Goal: Find specific page/section: Find specific page/section

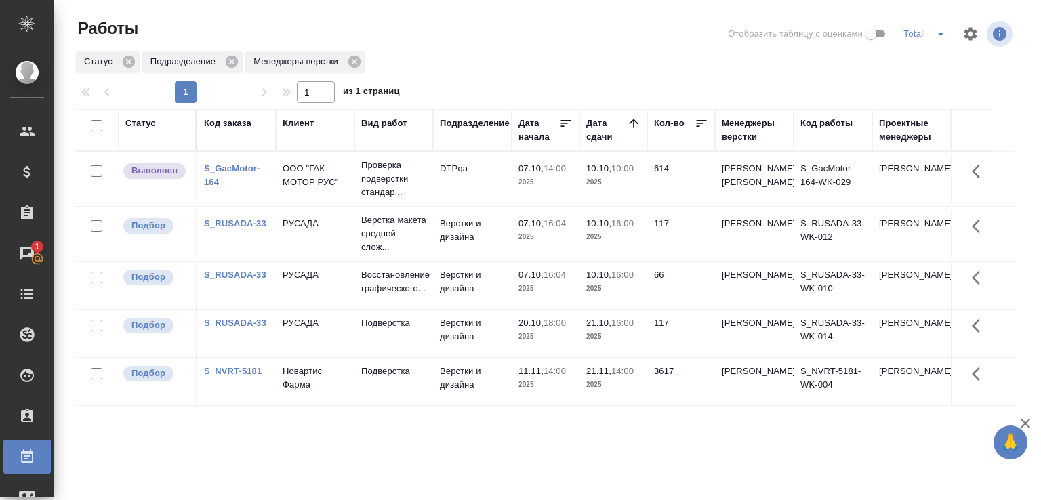
scroll to position [104, 0]
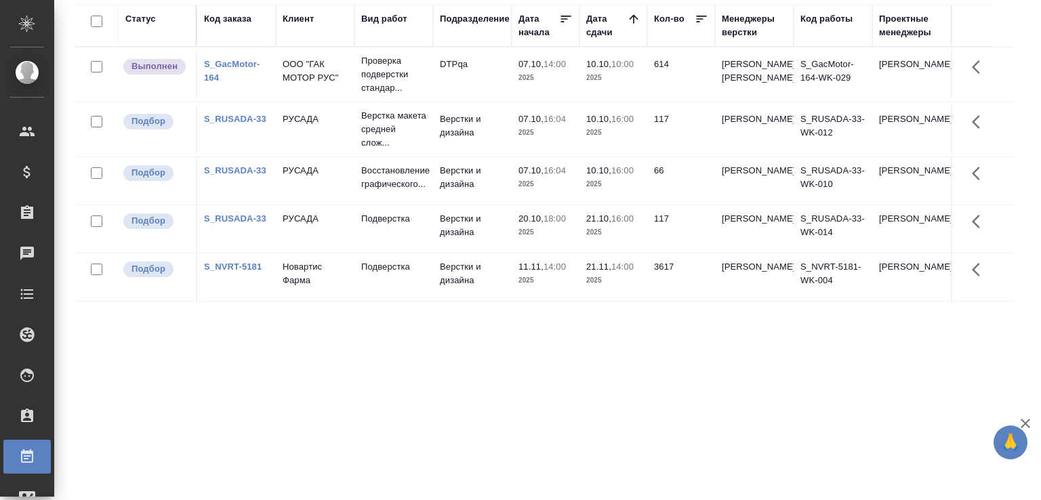
click at [222, 367] on div "Статус Код заказа Клиент Вид работ Подразделение Дата начала Дата сдачи Кол-во …" at bounding box center [545, 249] width 941 height 488
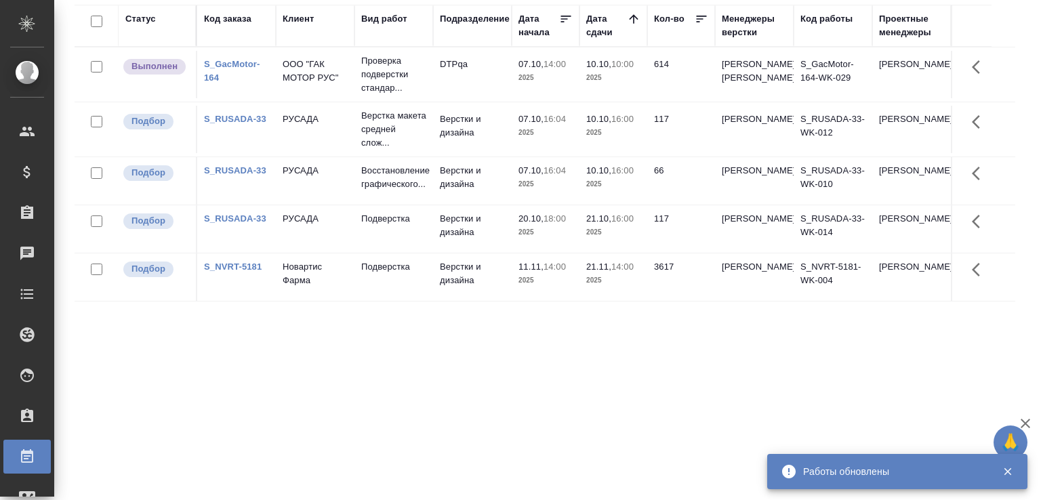
click at [235, 388] on div "Статус Код заказа Клиент Вид работ Подразделение Дата начала Дата сдачи Кол-во …" at bounding box center [545, 249] width 941 height 488
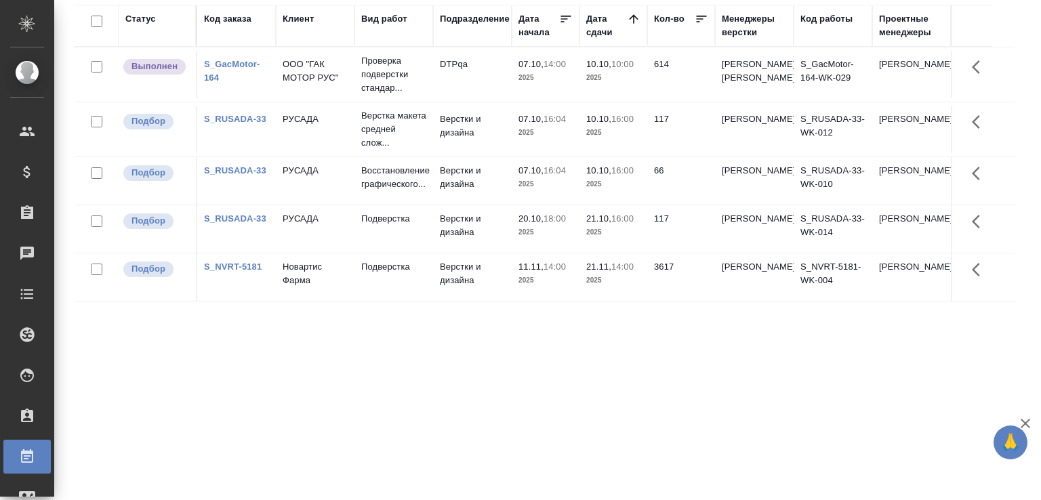
click at [235, 388] on div "Статус Код заказа Клиент Вид работ Подразделение Дата начала Дата сдачи Кол-во …" at bounding box center [545, 249] width 941 height 488
click at [220, 388] on div "Статус Код заказа Клиент Вид работ Подразделение Дата начала Дата сдачи Кол-во …" at bounding box center [545, 249] width 941 height 488
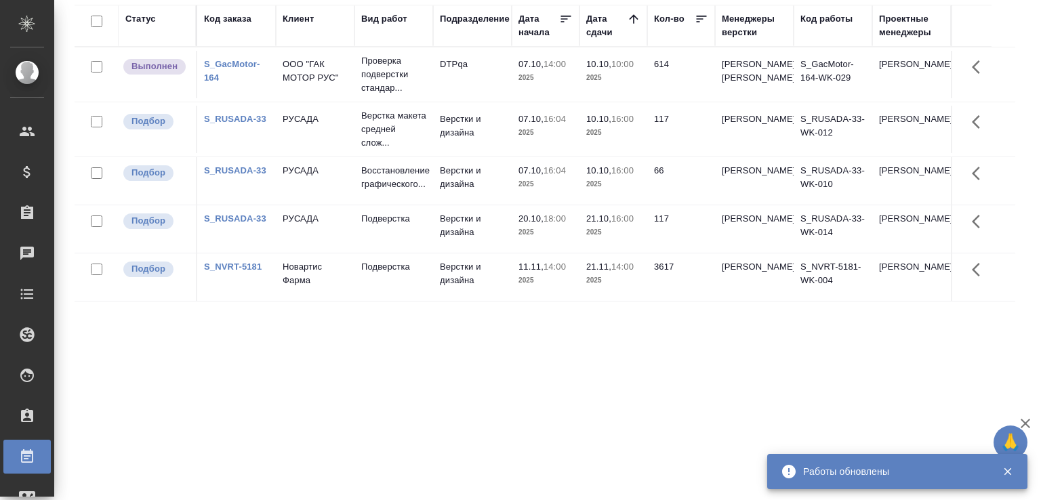
click at [164, 424] on div "Статус Код заказа Клиент Вид работ Подразделение Дата начала Дата сдачи Кол-во …" at bounding box center [545, 249] width 941 height 488
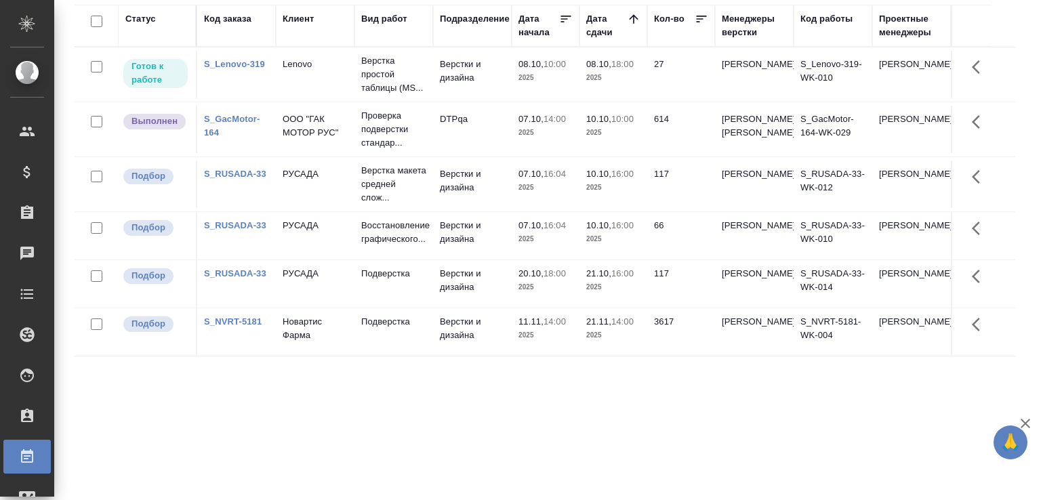
click at [250, 231] on link "S_RUSADA-33" at bounding box center [235, 225] width 62 height 10
click at [427, 58] on td "Верстка простой таблицы (MS..." at bounding box center [394, 74] width 79 height 54
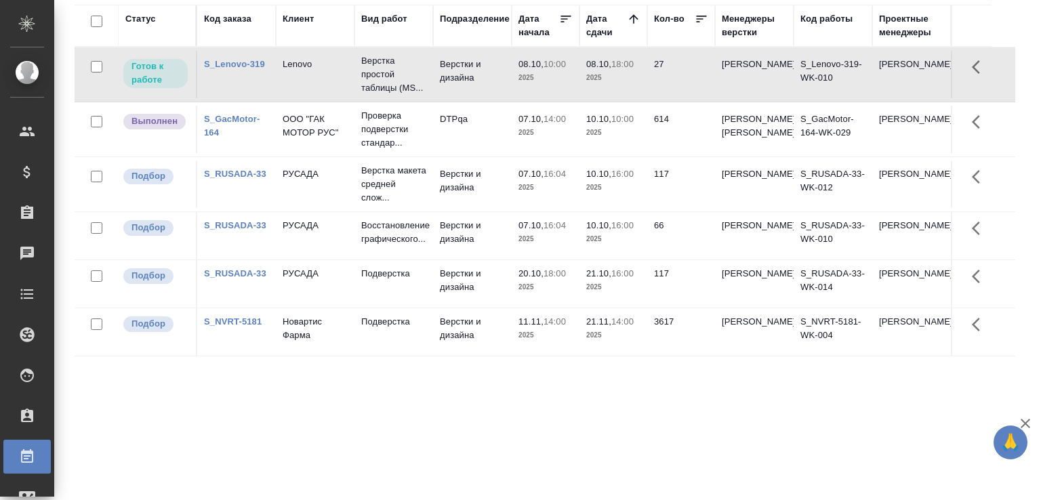
click at [427, 58] on td "Верстка простой таблицы (MS..." at bounding box center [394, 74] width 79 height 54
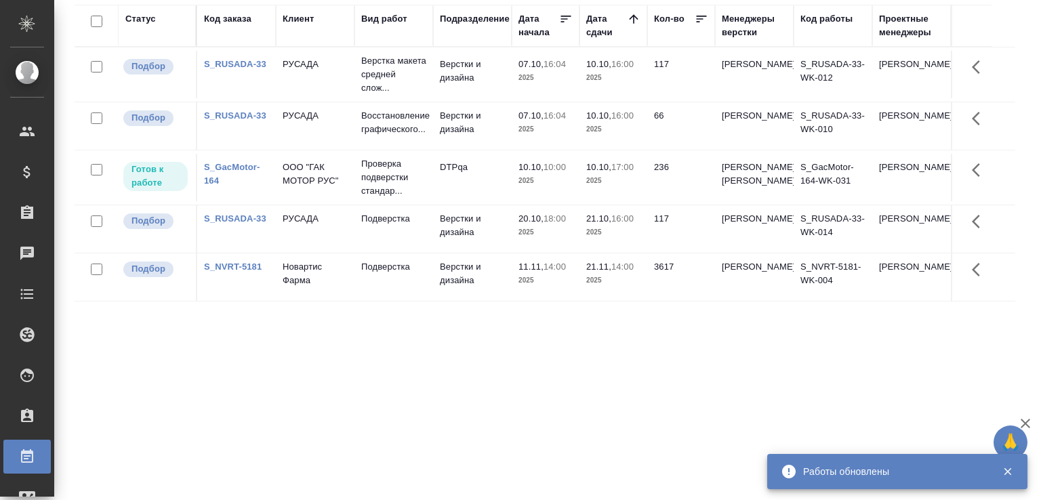
click at [454, 136] on td "Верстки и дизайна" at bounding box center [472, 125] width 79 height 47
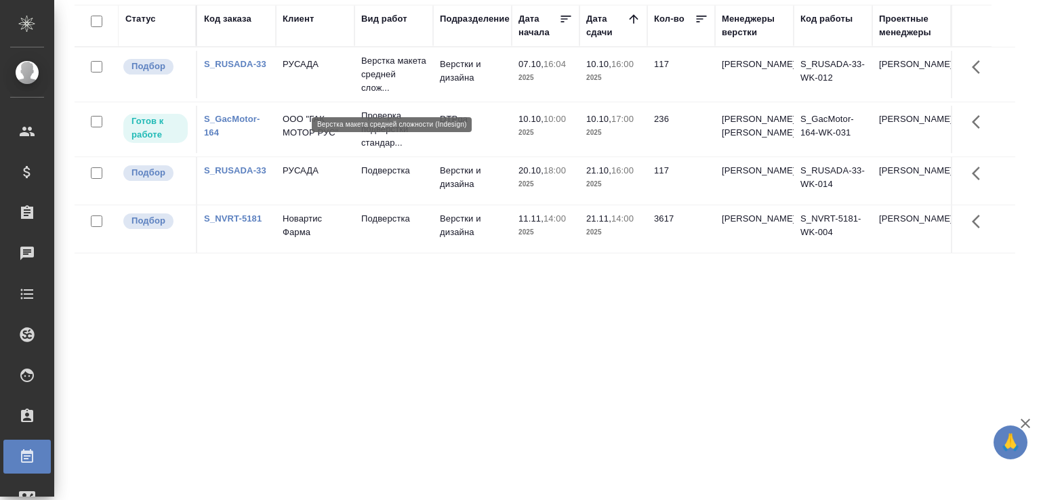
click at [385, 79] on p "Верстка макета средней слож..." at bounding box center [393, 74] width 65 height 41
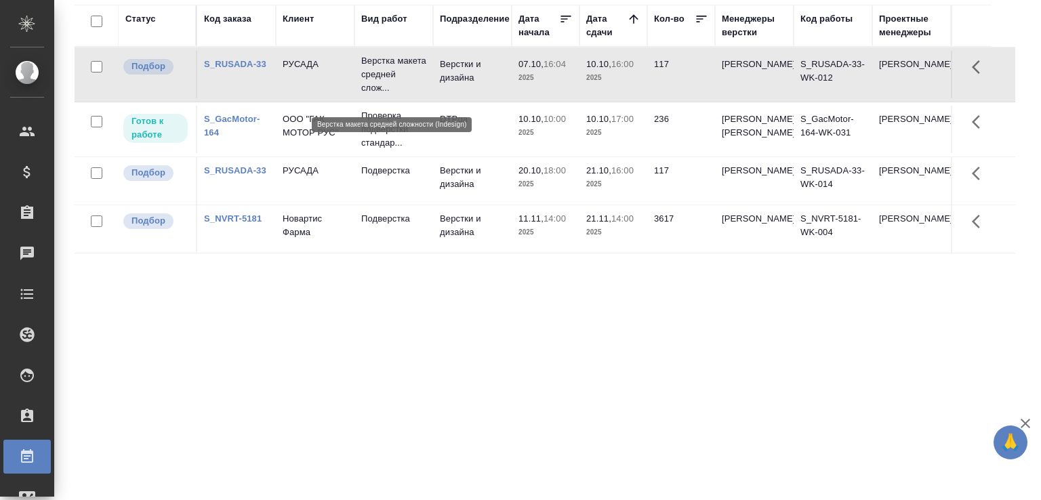
click at [385, 79] on p "Верстка макета средней слож..." at bounding box center [393, 74] width 65 height 41
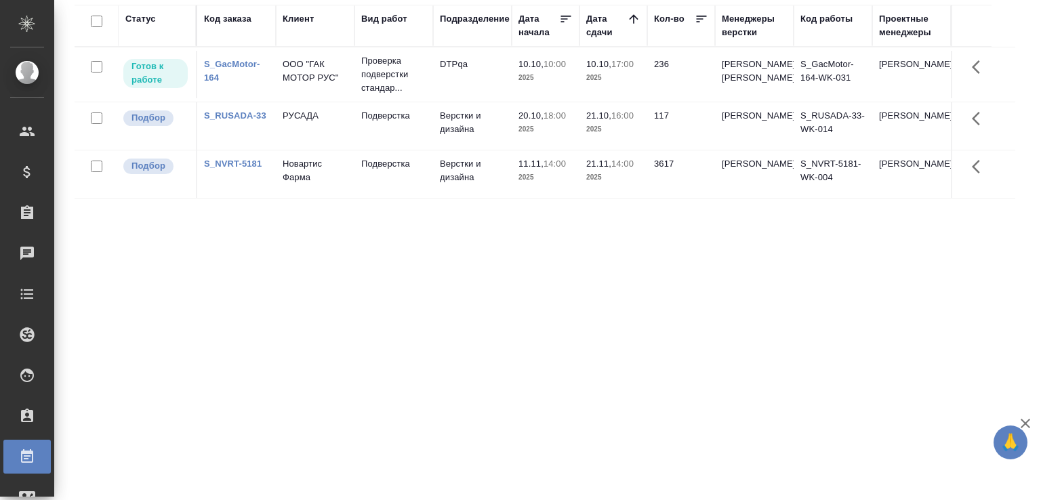
click at [241, 123] on div "S_RUSADA-33" at bounding box center [236, 116] width 65 height 14
click at [242, 121] on link "S_RUSADA-33" at bounding box center [235, 116] width 62 height 10
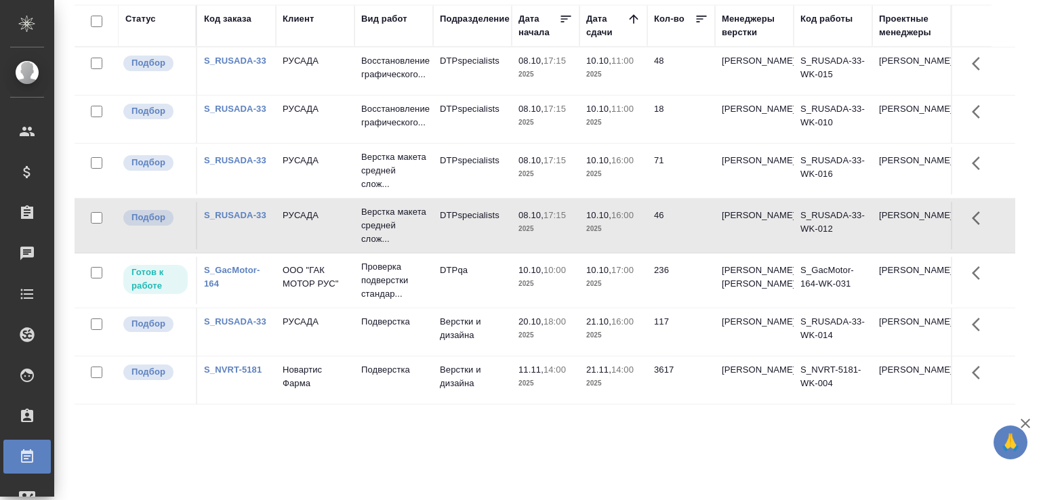
click at [372, 456] on div "Статус Код заказа Клиент Вид работ Подразделение Дата начала Дата сдачи Кол-во …" at bounding box center [545, 249] width 941 height 488
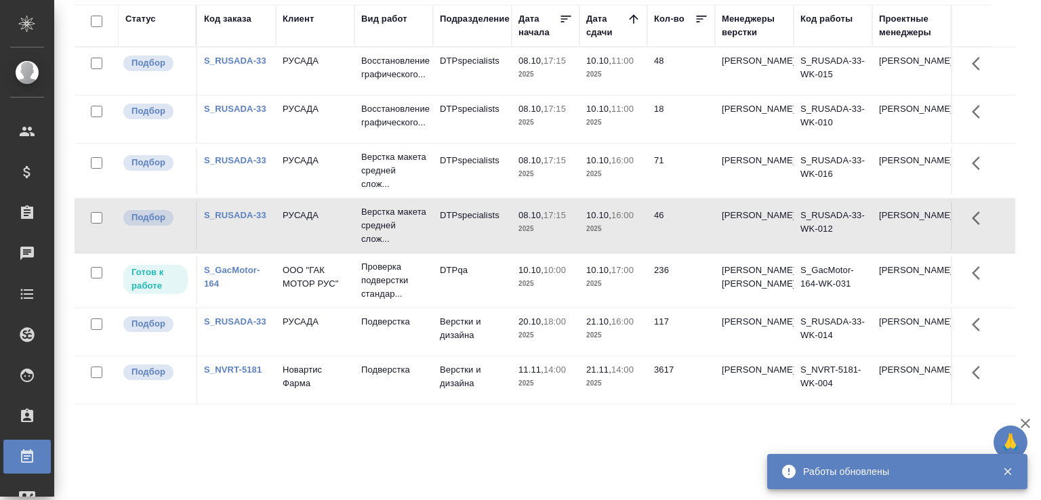
click at [352, 304] on td "ООО "ГАК МОТОР РУС"" at bounding box center [315, 280] width 79 height 47
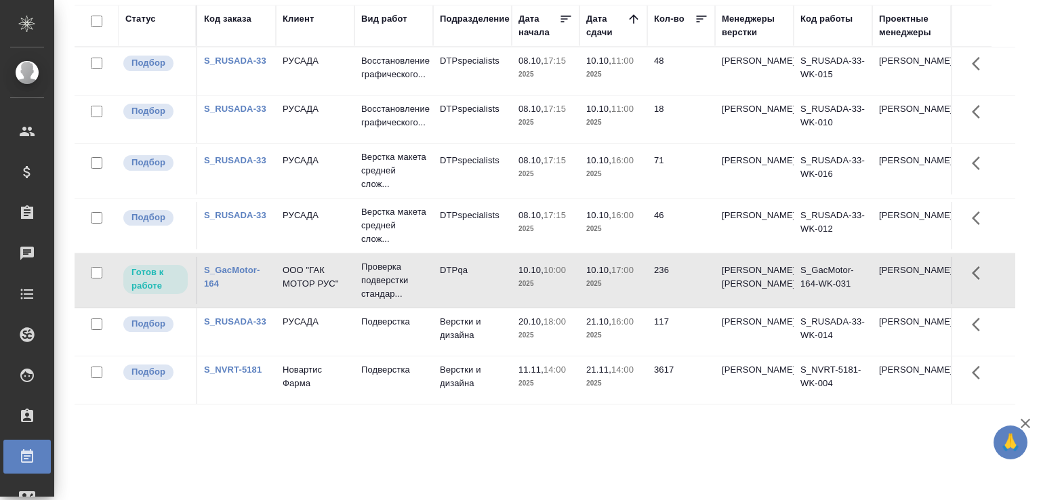
click at [442, 138] on td "DTPspecialists" at bounding box center [472, 119] width 79 height 47
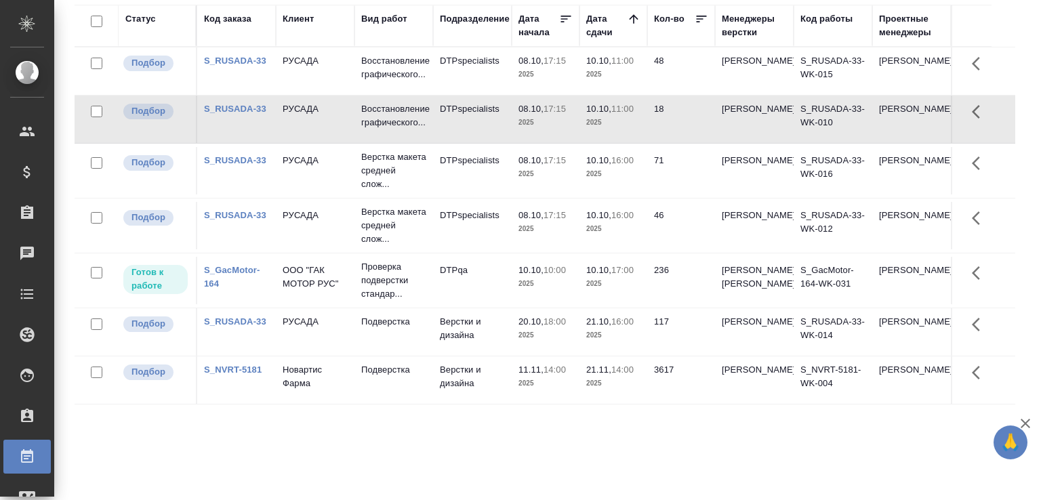
click at [367, 72] on p "Восстановление графического..." at bounding box center [393, 67] width 65 height 27
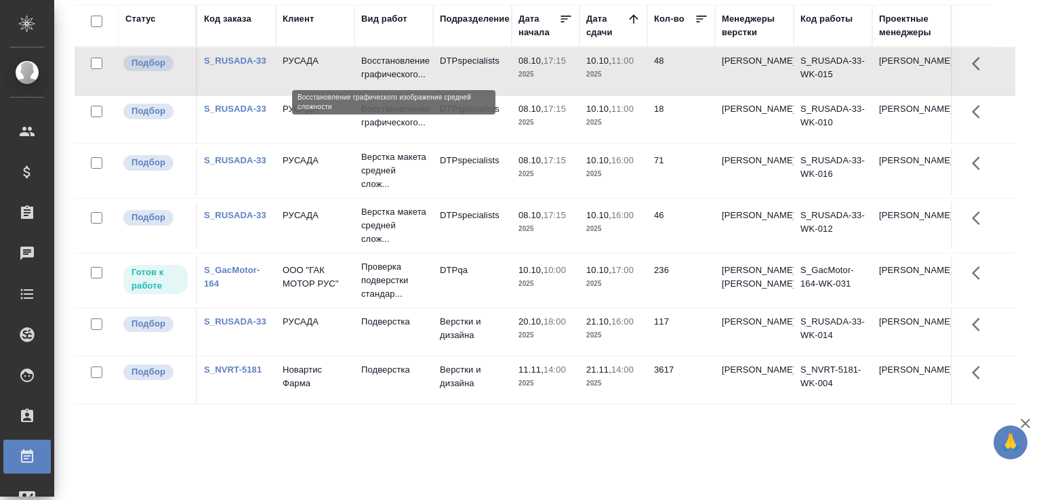
click at [367, 72] on p "Восстановление графического..." at bounding box center [393, 67] width 65 height 27
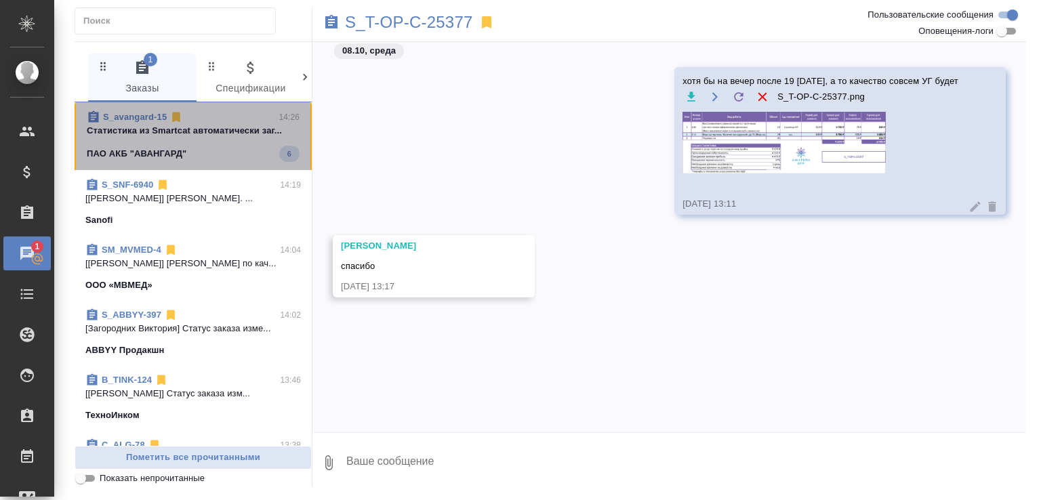
click at [223, 144] on span "S_avangard-15 14:26 Статистика из Smartcat автоматически заг... ПАО АКБ "АВАНГА…" at bounding box center [193, 137] width 213 height 52
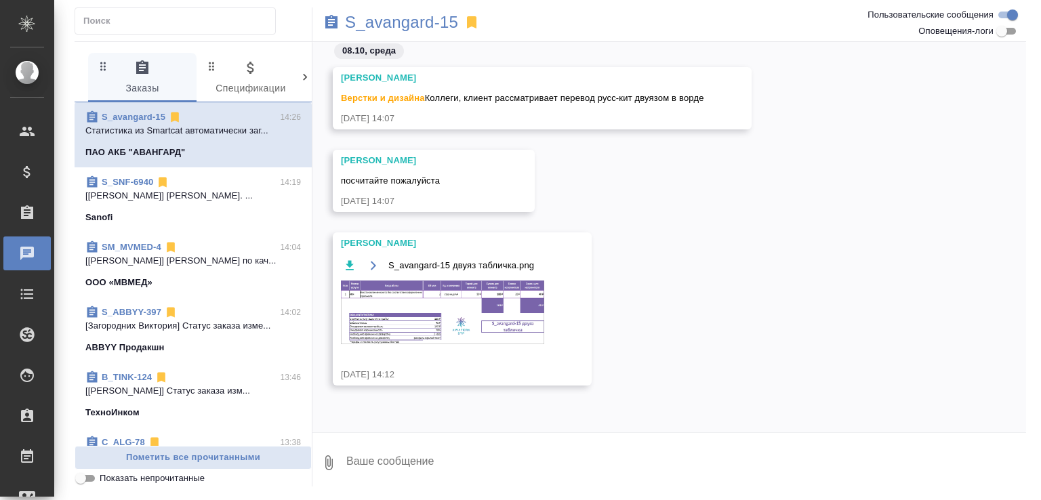
click at [475, 22] on icon at bounding box center [471, 22] width 9 height 12
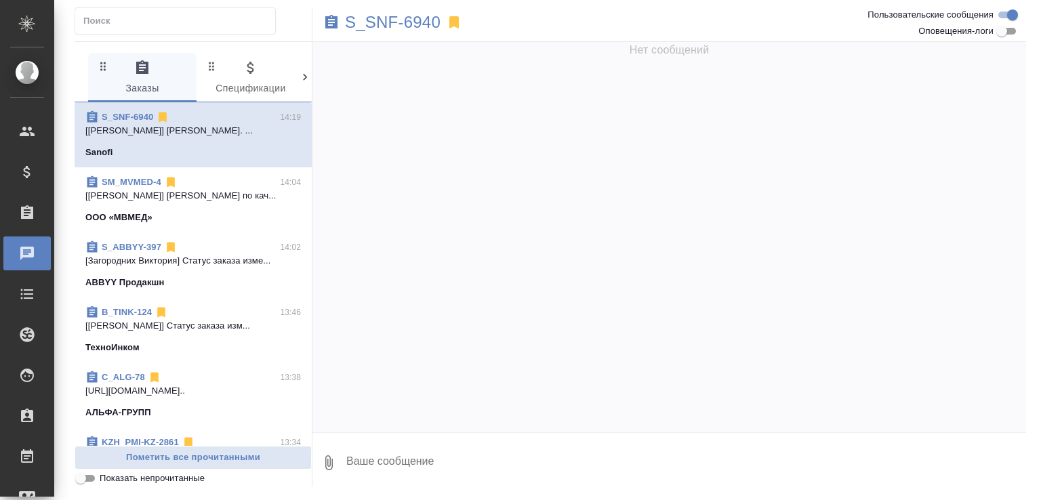
scroll to position [3, 0]
